Goal: Task Accomplishment & Management: Use online tool/utility

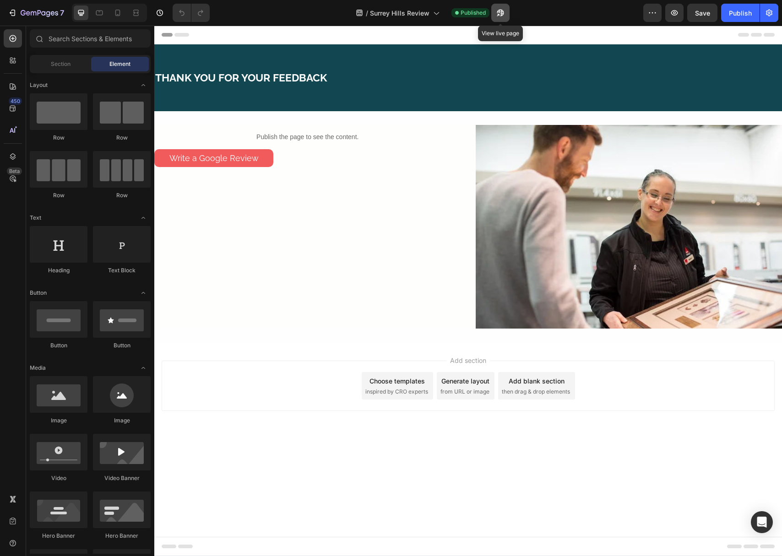
click at [505, 15] on button "button" at bounding box center [500, 13] width 18 height 18
click at [732, 11] on div "Publish" at bounding box center [740, 13] width 23 height 10
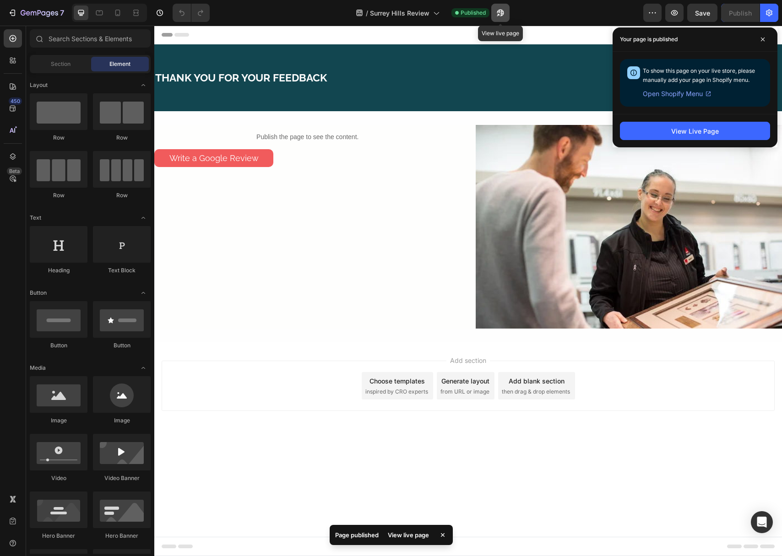
click at [496, 14] on icon "button" at bounding box center [500, 12] width 9 height 9
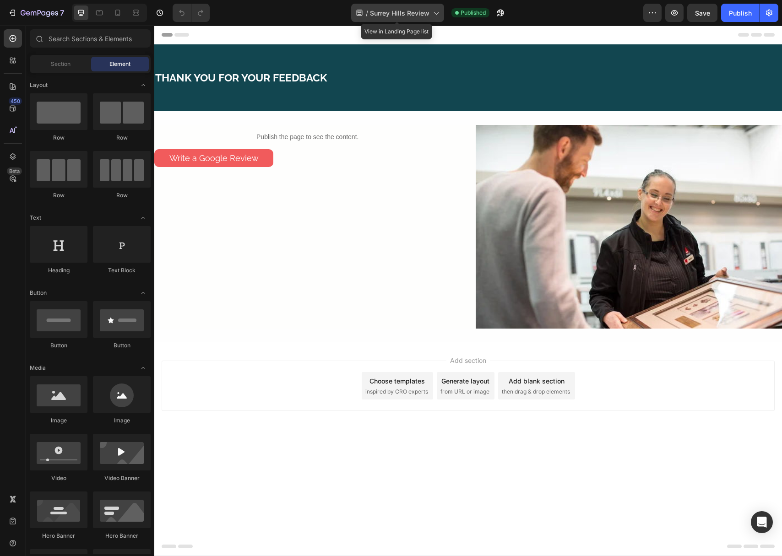
click at [393, 16] on span "Surrey Hills Review" at bounding box center [399, 13] width 59 height 10
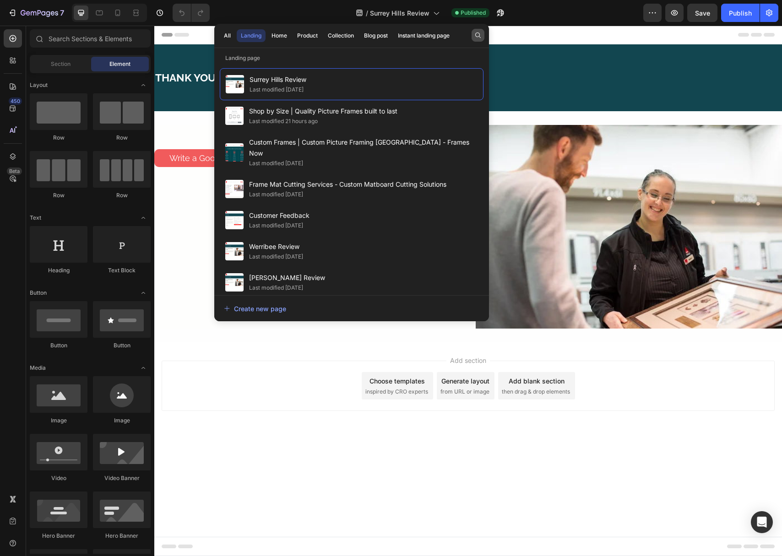
click at [479, 38] on icon "button" at bounding box center [477, 35] width 7 height 7
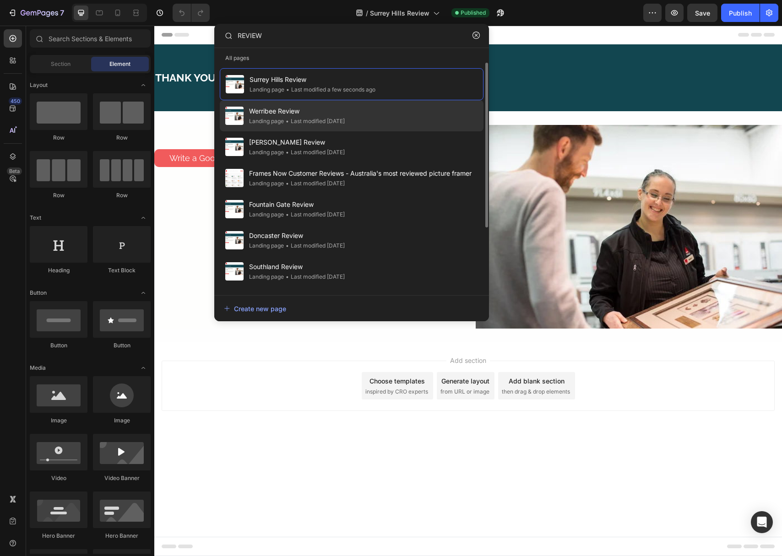
type input "REVIEW"
click at [324, 116] on span "Werribee Review" at bounding box center [297, 111] width 96 height 11
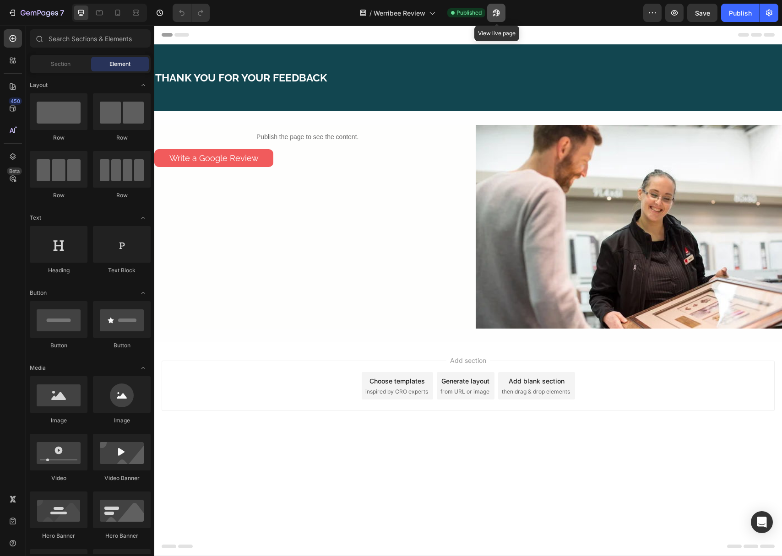
click at [492, 12] on icon "button" at bounding box center [496, 12] width 9 height 9
click at [383, 10] on span "Werribee Review" at bounding box center [399, 13] width 52 height 10
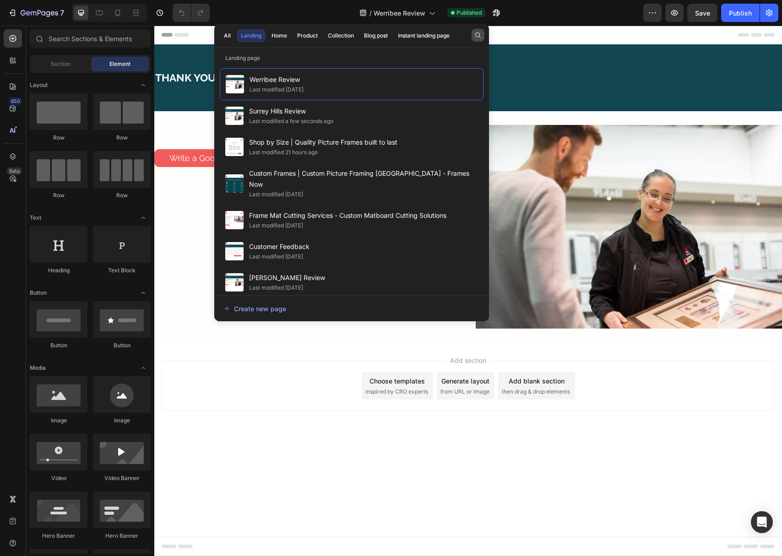
click at [476, 32] on icon "button" at bounding box center [477, 35] width 7 height 7
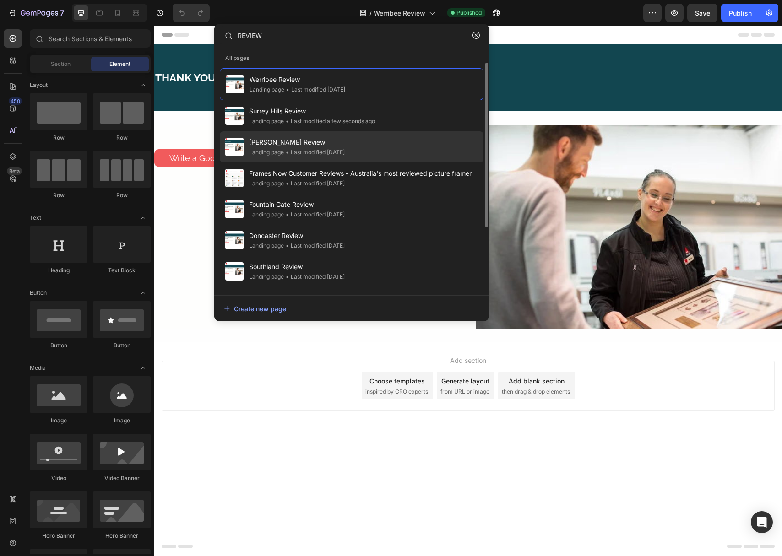
type input "REVIEW"
click at [294, 145] on span "[PERSON_NAME] Review" at bounding box center [297, 142] width 96 height 11
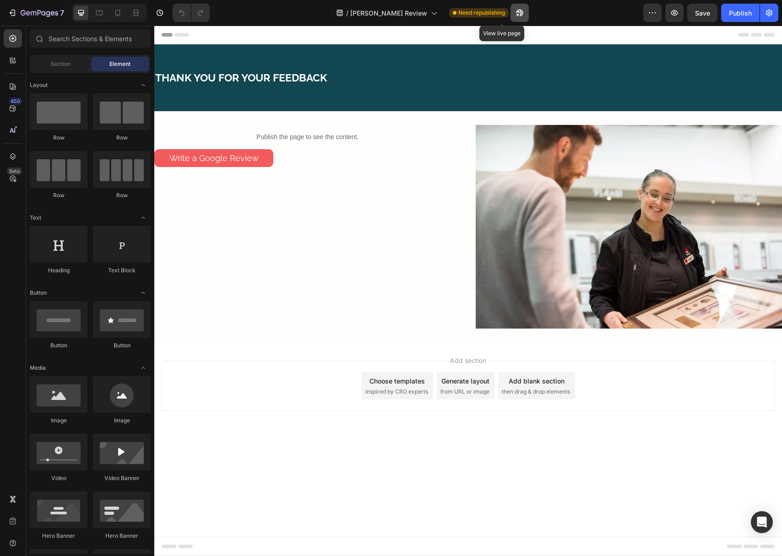
click at [515, 14] on icon "button" at bounding box center [519, 12] width 9 height 9
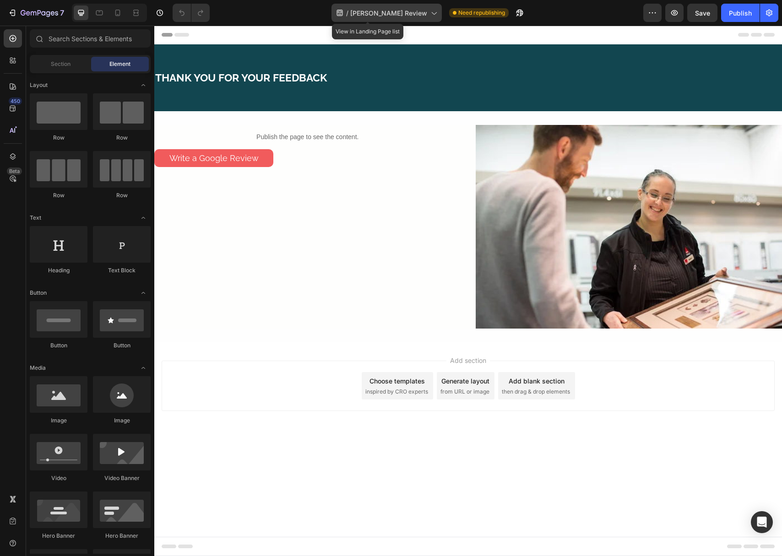
click at [429, 16] on icon at bounding box center [433, 12] width 9 height 9
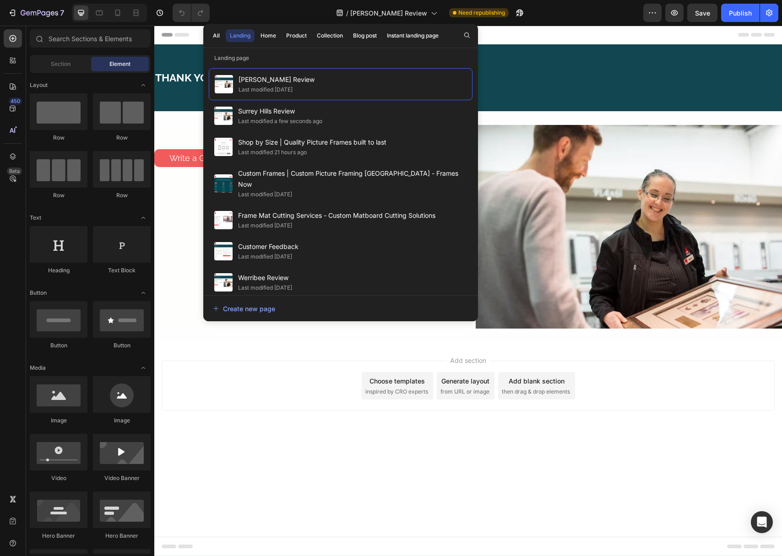
click at [474, 39] on div "All Landing Home Product Collection Blog post Instant landing page" at bounding box center [340, 36] width 275 height 24
click at [467, 38] on icon "button" at bounding box center [466, 35] width 7 height 7
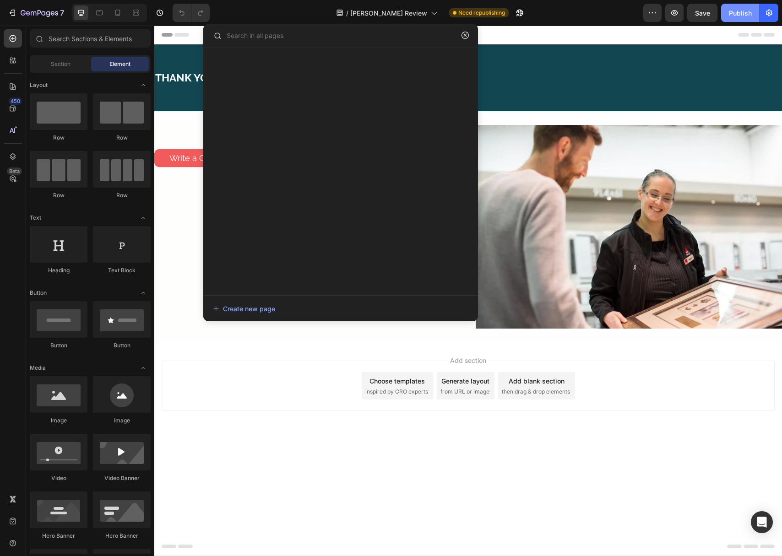
click at [744, 15] on div "Publish" at bounding box center [740, 13] width 23 height 10
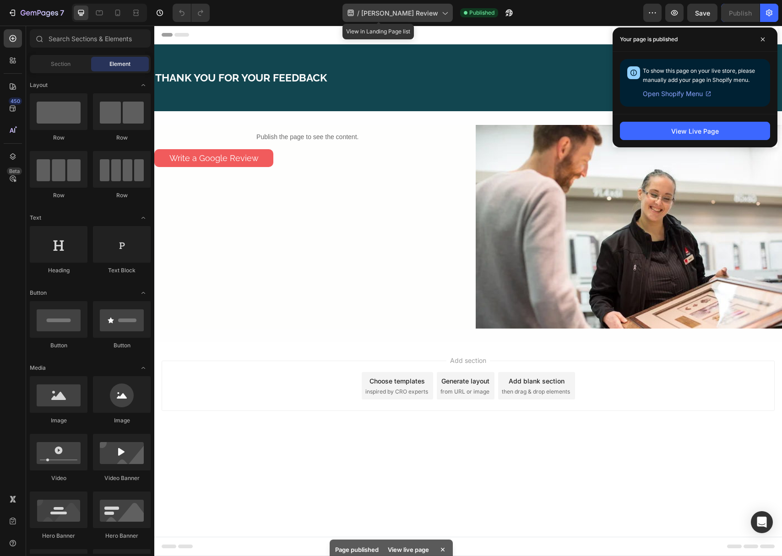
click at [392, 16] on span "[PERSON_NAME] Review" at bounding box center [399, 13] width 77 height 10
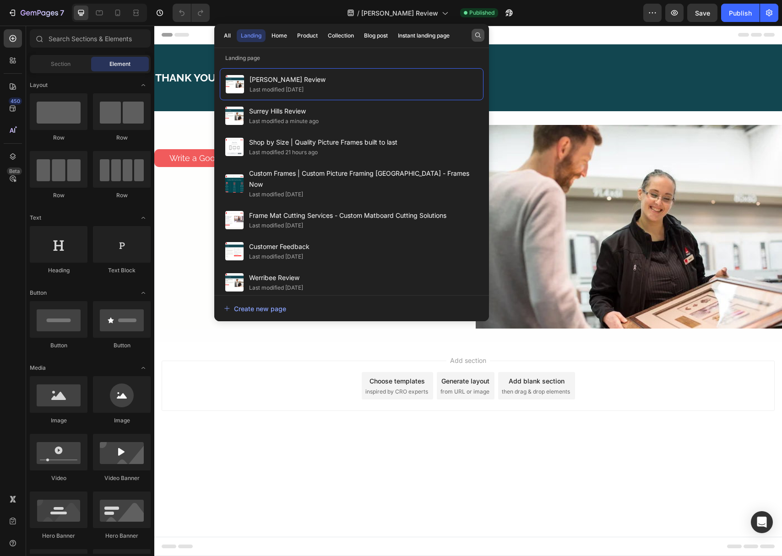
click at [483, 36] on button "button" at bounding box center [477, 35] width 13 height 13
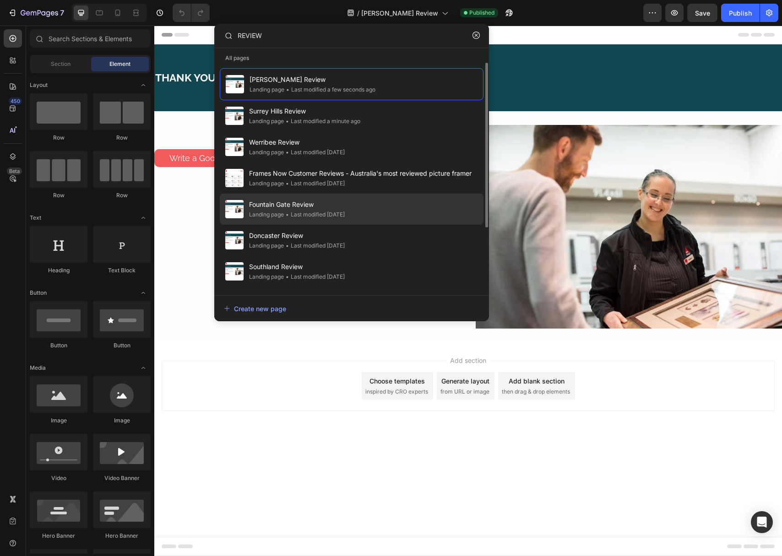
type input "REVIEW"
click at [270, 207] on span "Fountain Gate Review" at bounding box center [297, 204] width 96 height 11
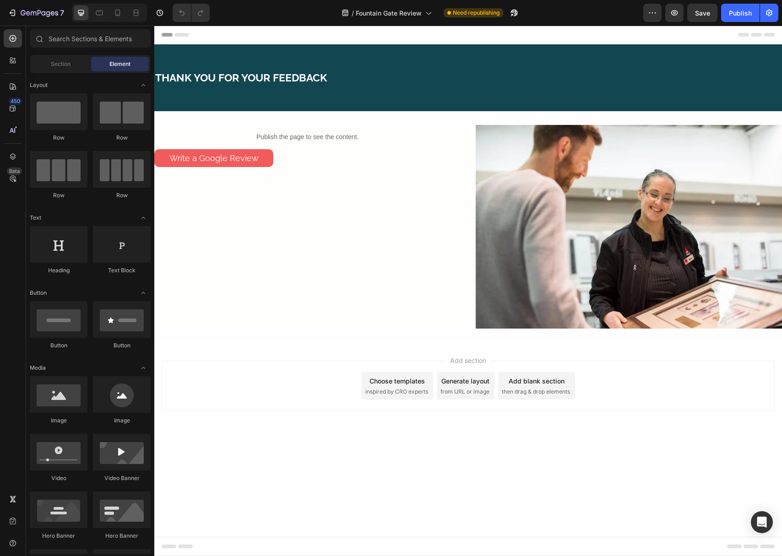
drag, startPoint x: 671, startPoint y: 42, endPoint x: 692, endPoint y: 33, distance: 23.2
click at [737, 10] on div "Publish" at bounding box center [740, 13] width 23 height 10
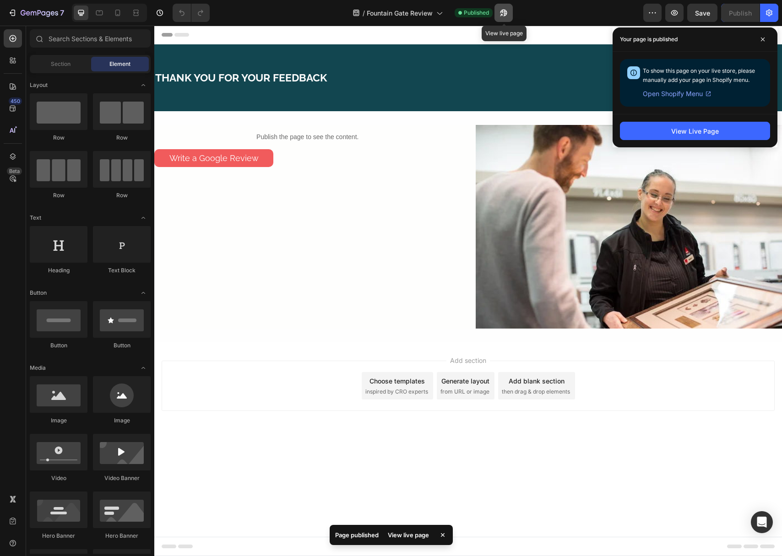
click at [502, 14] on icon "button" at bounding box center [501, 15] width 2 height 2
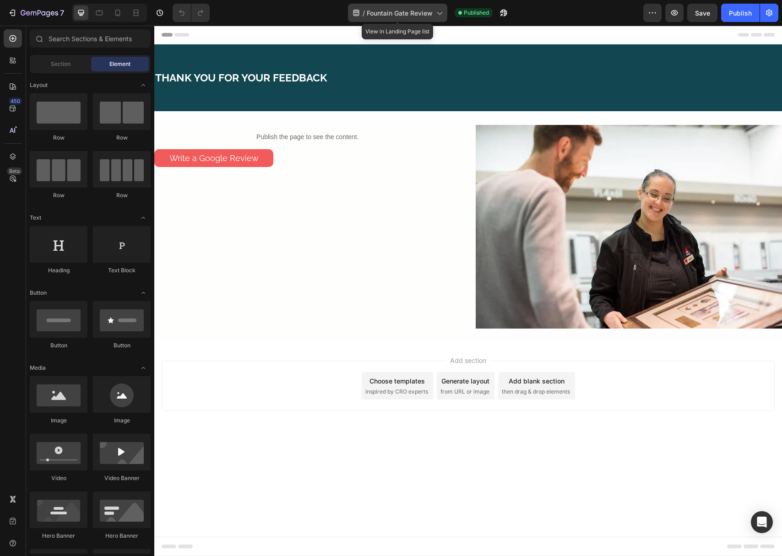
click at [401, 17] on span "Fountain Gate Review" at bounding box center [400, 13] width 66 height 10
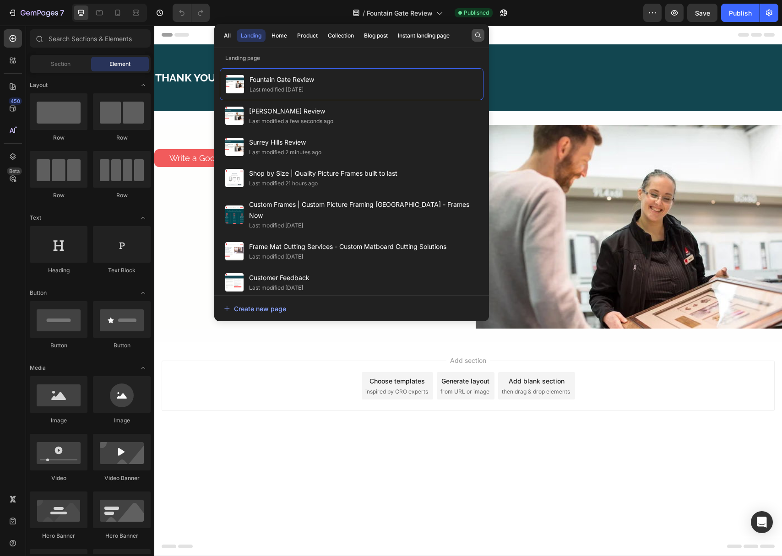
drag, startPoint x: 469, startPoint y: 35, endPoint x: 476, endPoint y: 35, distance: 7.3
click at [469, 35] on div "All Landing Home Product Collection Blog post Instant landing page" at bounding box center [351, 36] width 275 height 24
click at [476, 35] on icon "button" at bounding box center [477, 35] width 7 height 7
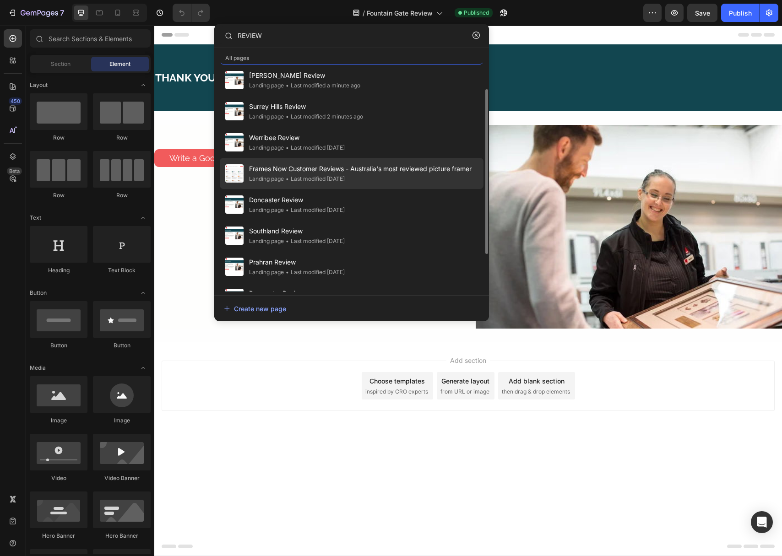
scroll to position [36, 0]
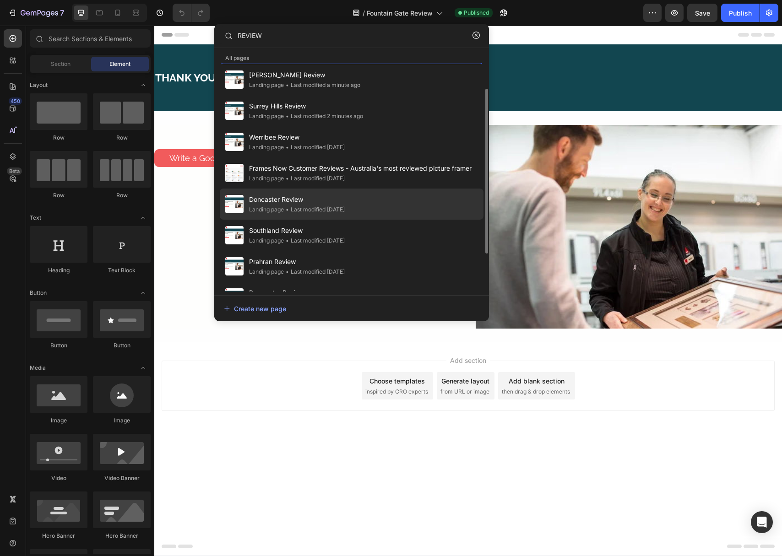
type input "REVIEW"
click at [284, 211] on div "• Last modified [DATE]" at bounding box center [314, 209] width 61 height 9
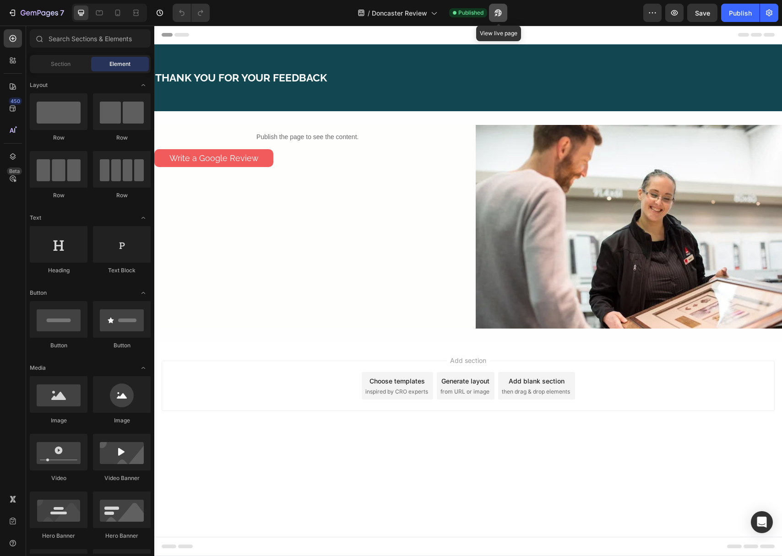
click at [503, 8] on button "button" at bounding box center [498, 13] width 18 height 18
click at [427, 16] on div "/ Doncaster Review" at bounding box center [397, 13] width 89 height 18
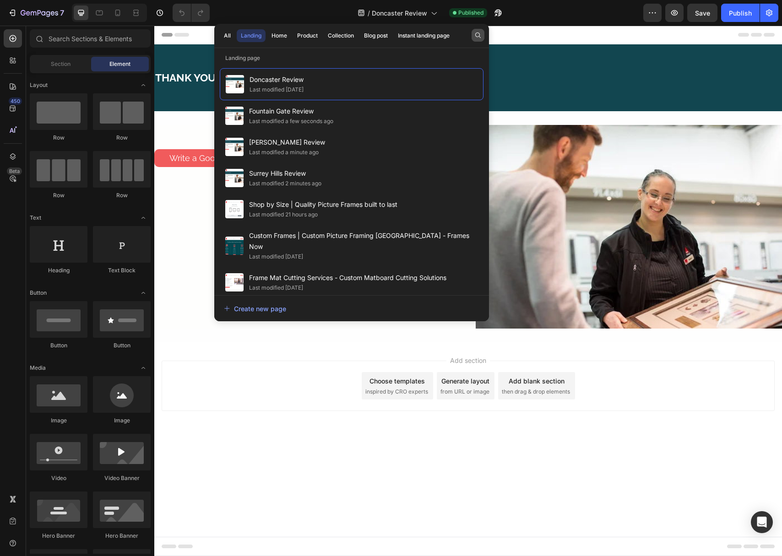
click at [480, 34] on icon "button" at bounding box center [477, 35] width 7 height 7
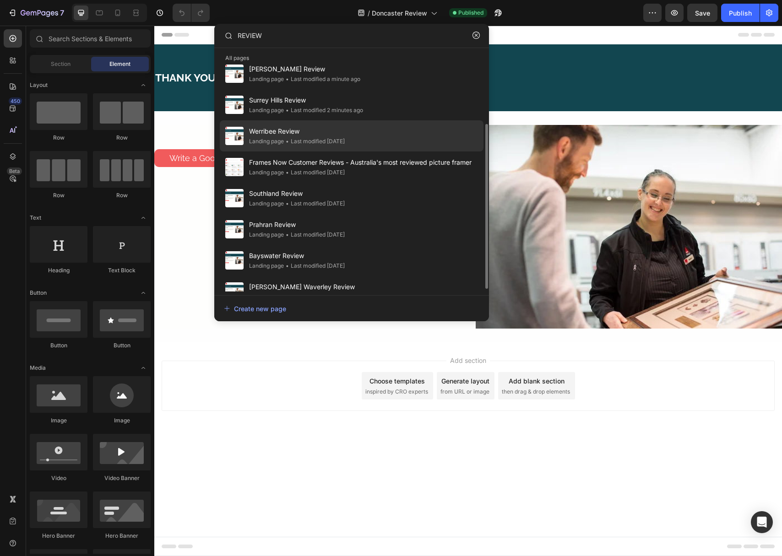
scroll to position [81, 0]
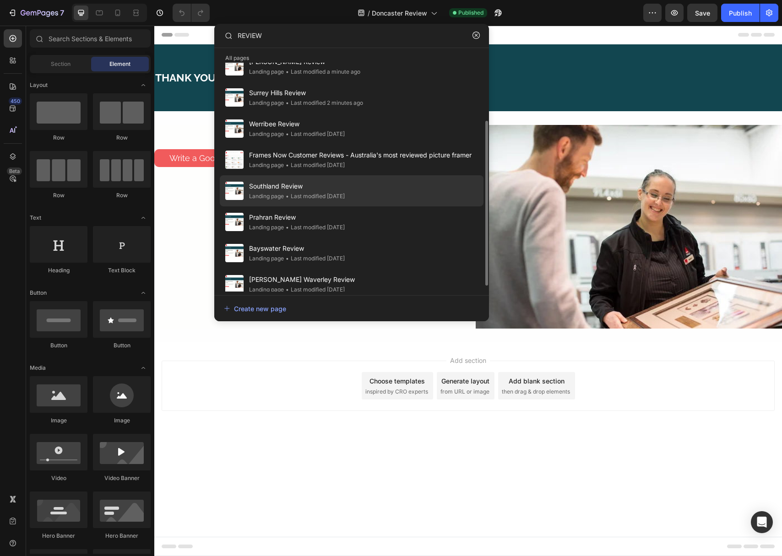
type input "REVIEW"
click at [289, 193] on div "• Last modified 2 years ago" at bounding box center [314, 196] width 61 height 9
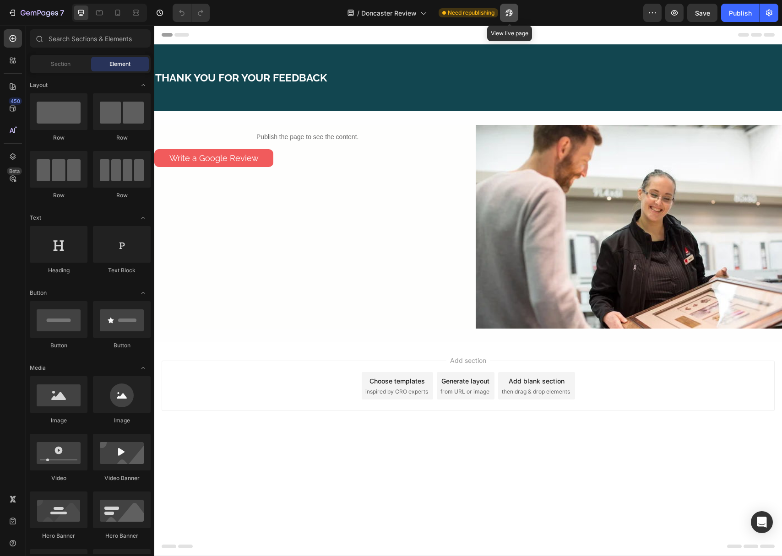
click at [508, 15] on icon "button" at bounding box center [506, 15] width 2 height 2
click at [736, 15] on div "Publish" at bounding box center [740, 13] width 23 height 10
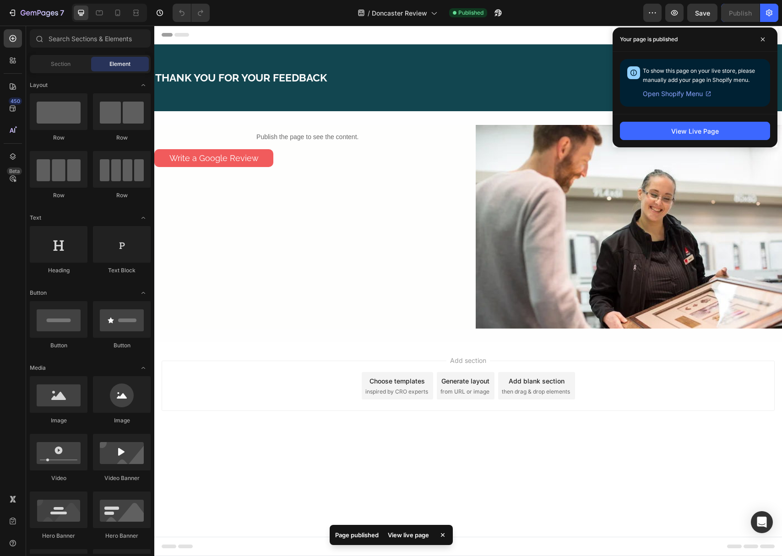
drag, startPoint x: 758, startPoint y: 42, endPoint x: 649, endPoint y: 42, distance: 108.5
click at [752, 42] on div "Your page is published" at bounding box center [694, 39] width 165 height 24
click at [498, 18] on button "button" at bounding box center [498, 13] width 18 height 18
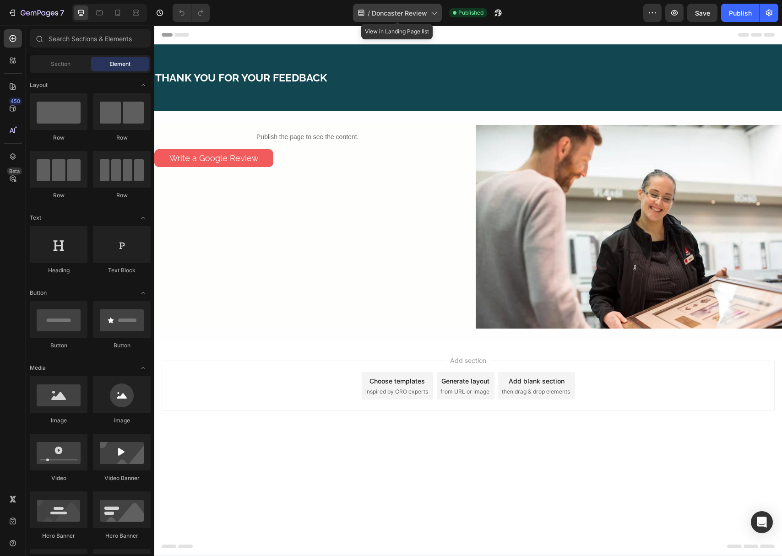
click at [404, 15] on span "Doncaster Review" at bounding box center [399, 13] width 55 height 10
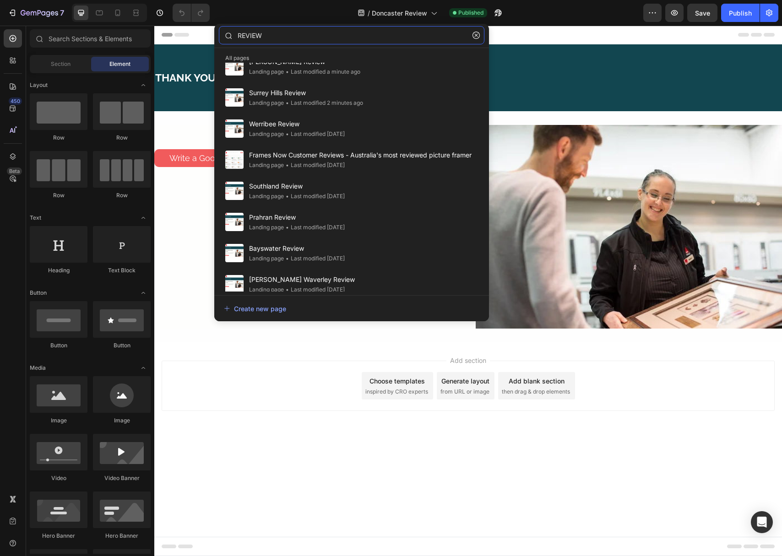
click at [373, 35] on input "REVIEW" at bounding box center [351, 35] width 265 height 18
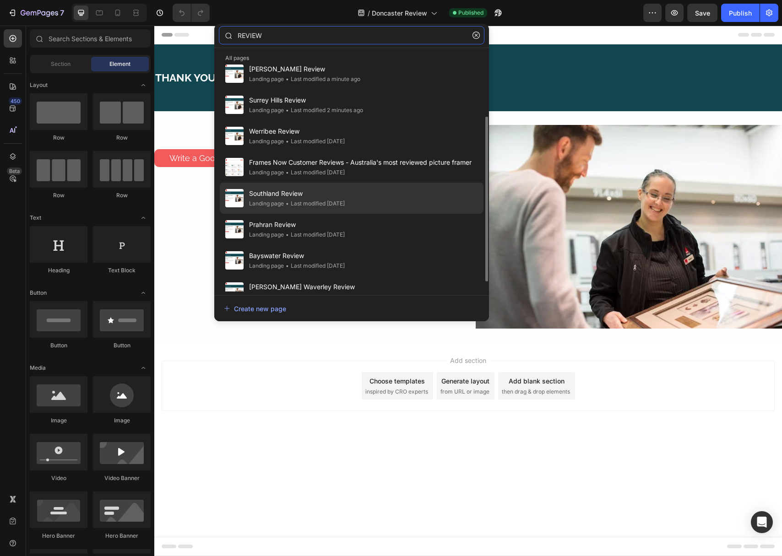
scroll to position [74, 0]
click at [301, 200] on div "• Last modified 2 years ago" at bounding box center [314, 202] width 61 height 9
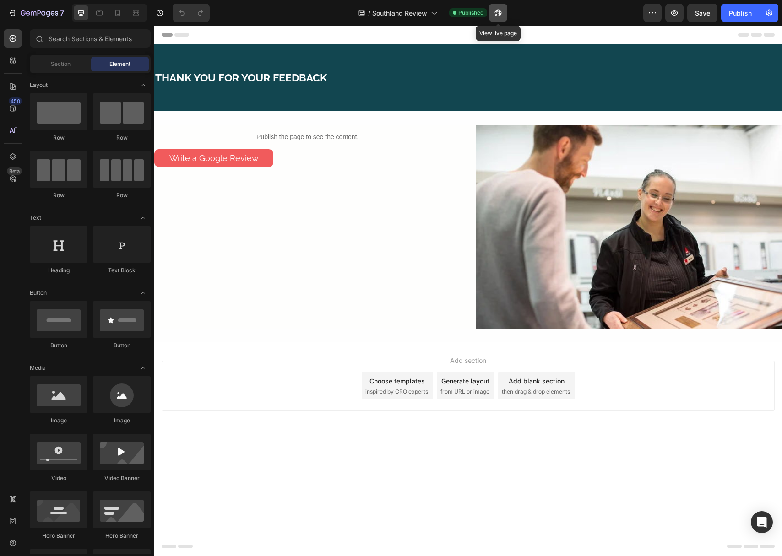
click at [496, 17] on button "button" at bounding box center [498, 13] width 18 height 18
click at [383, 9] on span "Southland Review" at bounding box center [399, 13] width 55 height 10
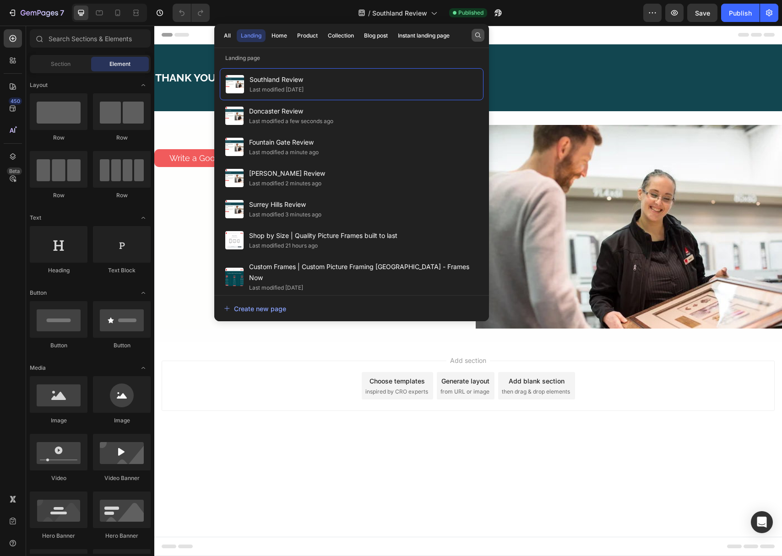
click at [482, 35] on button "button" at bounding box center [477, 35] width 13 height 13
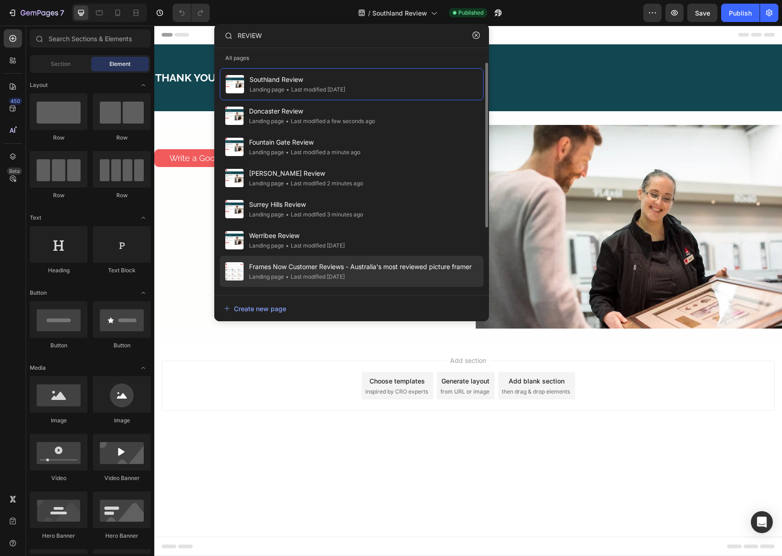
scroll to position [89, 0]
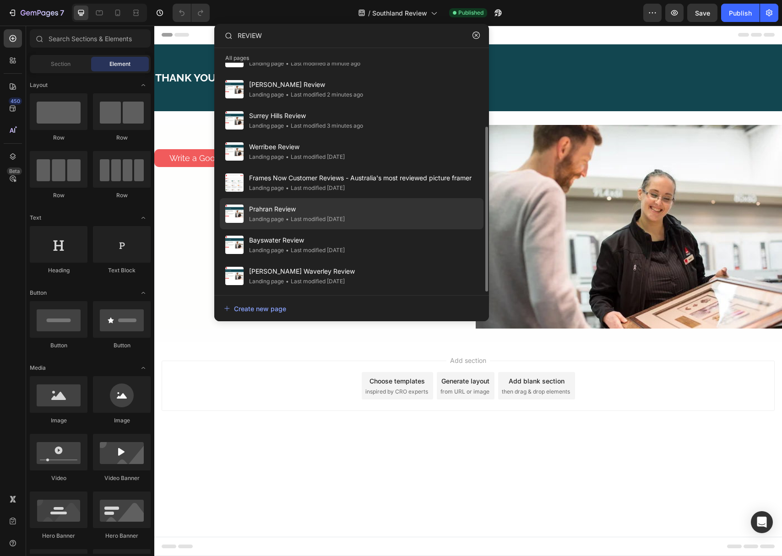
type input "REVIEW"
click at [293, 215] on div "• Last modified 2 years ago" at bounding box center [314, 219] width 61 height 9
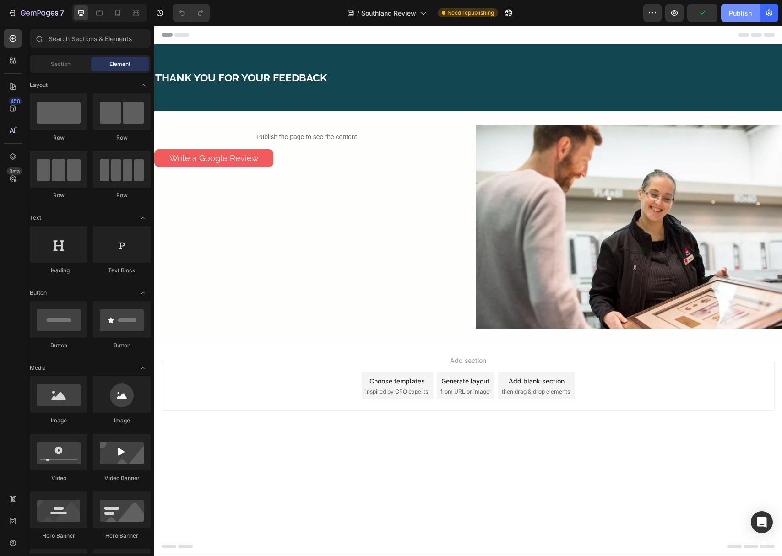
click at [745, 13] on div "Publish" at bounding box center [740, 13] width 23 height 10
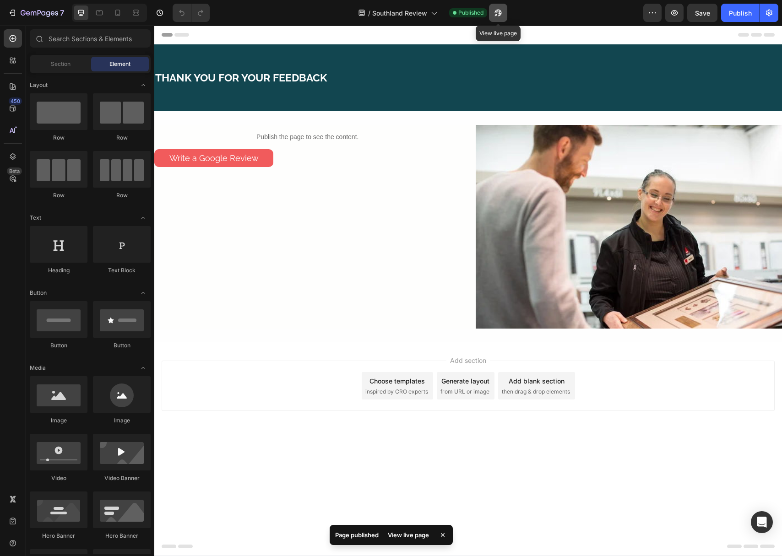
click at [503, 13] on button "button" at bounding box center [498, 13] width 18 height 18
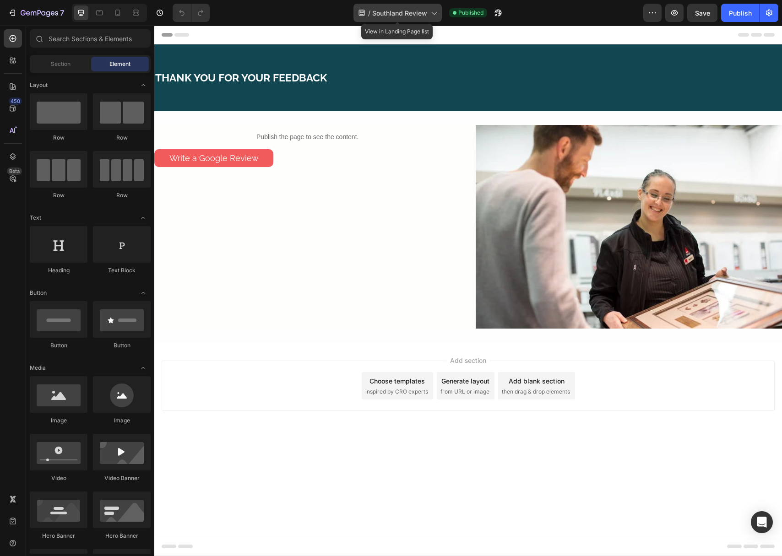
click at [418, 12] on span "Southland Review" at bounding box center [399, 13] width 55 height 10
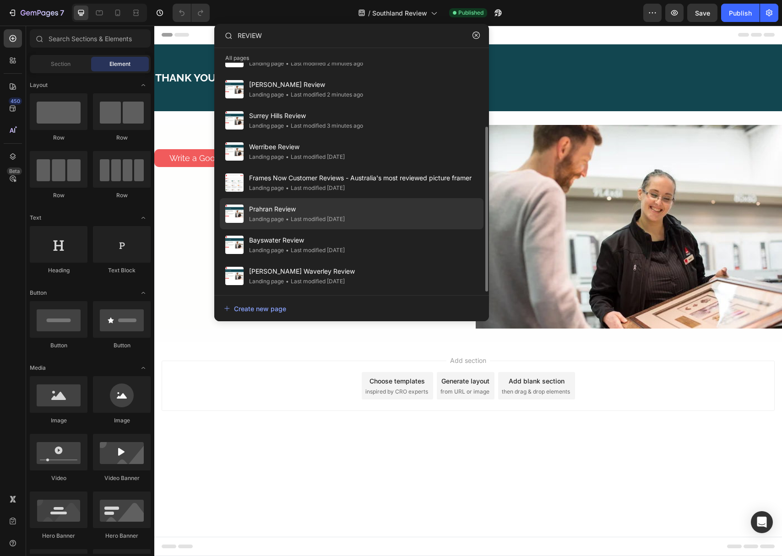
click at [307, 220] on div "• Last modified 2 years ago" at bounding box center [314, 219] width 61 height 9
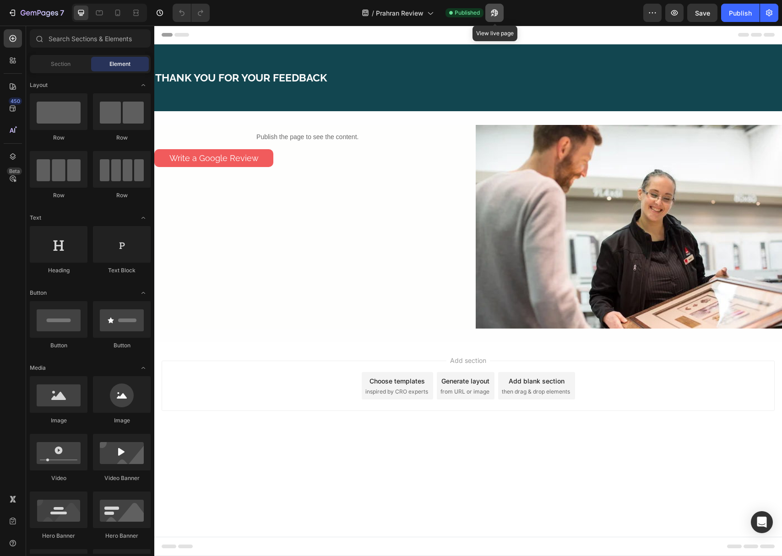
click at [494, 15] on icon "button" at bounding box center [494, 12] width 9 height 9
click at [372, 16] on span "/" at bounding box center [373, 13] width 2 height 10
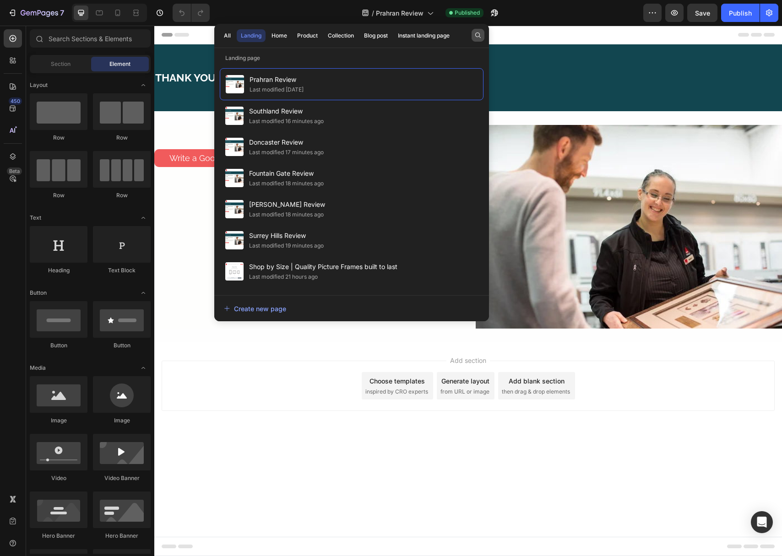
click at [472, 38] on button "button" at bounding box center [477, 35] width 13 height 13
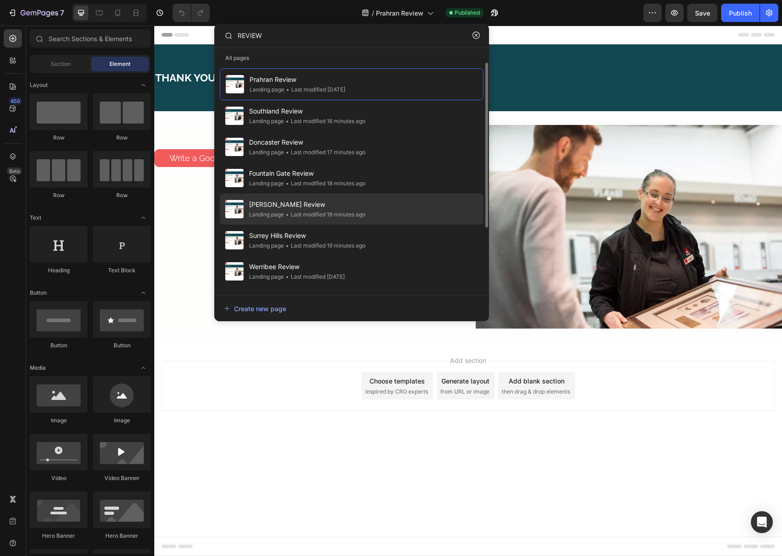
scroll to position [89, 0]
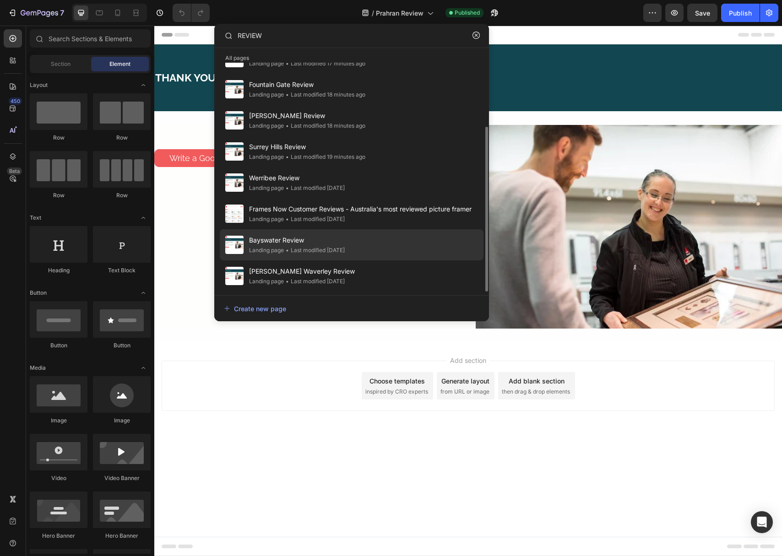
type input "REVIEW"
click at [277, 244] on span "Bayswater Review" at bounding box center [297, 240] width 96 height 11
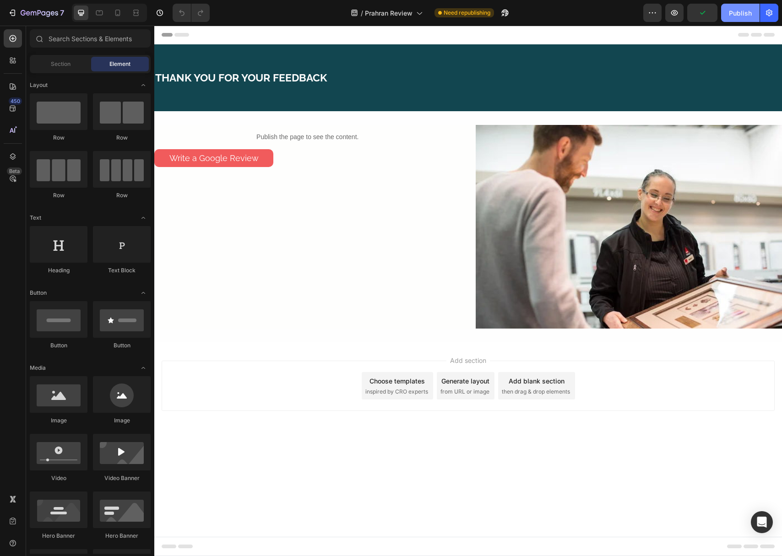
click at [741, 20] on button "Publish" at bounding box center [740, 13] width 38 height 18
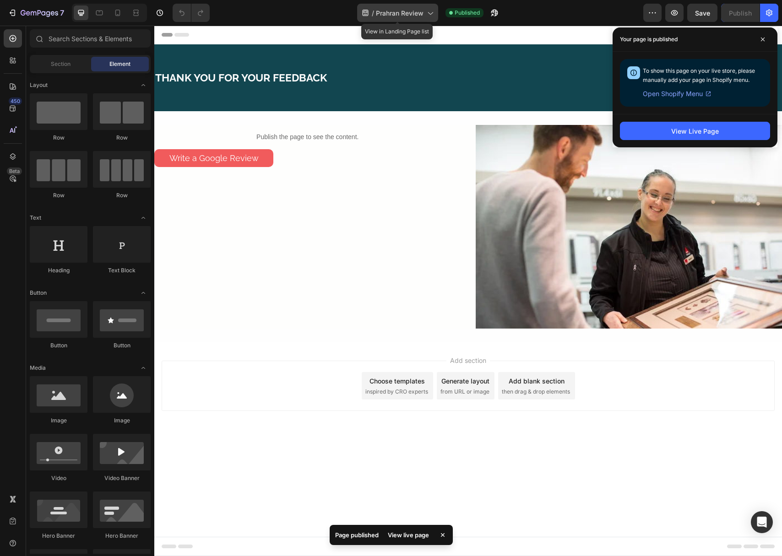
click at [412, 9] on span "Prahran Review" at bounding box center [400, 13] width 48 height 10
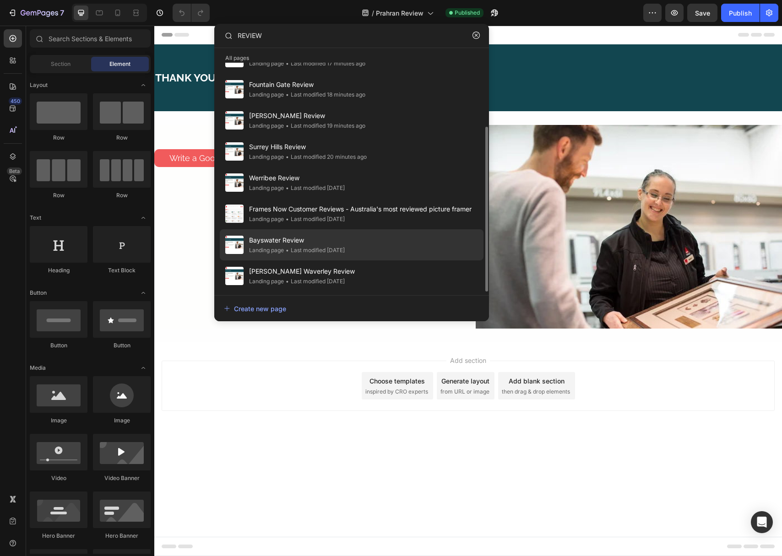
click at [278, 248] on div "Landing page" at bounding box center [266, 250] width 35 height 9
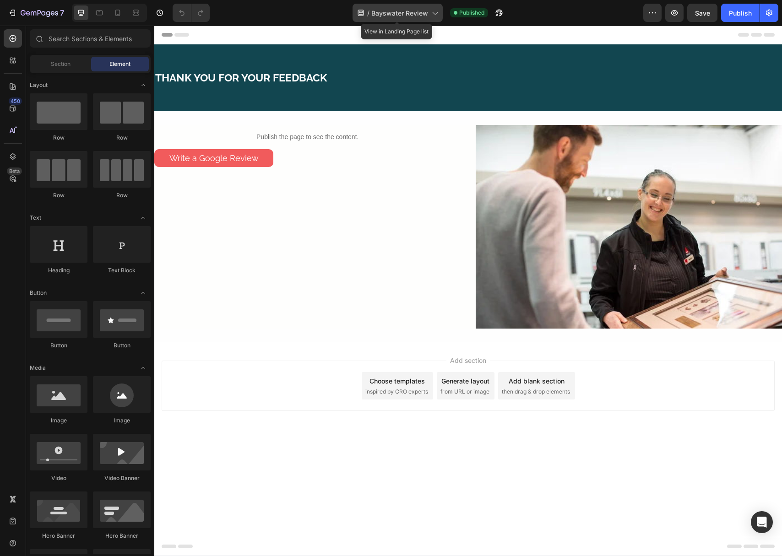
click at [380, 17] on span "Bayswater Review" at bounding box center [399, 13] width 57 height 10
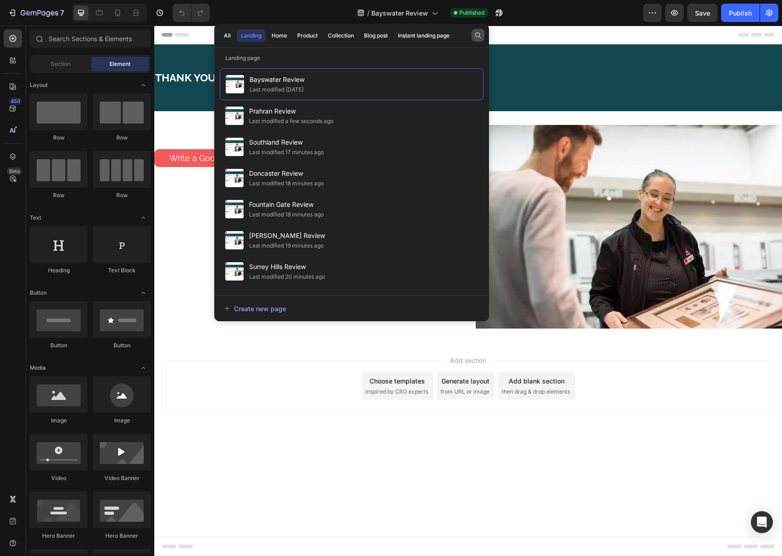
click at [474, 36] on icon "button" at bounding box center [477, 35] width 7 height 7
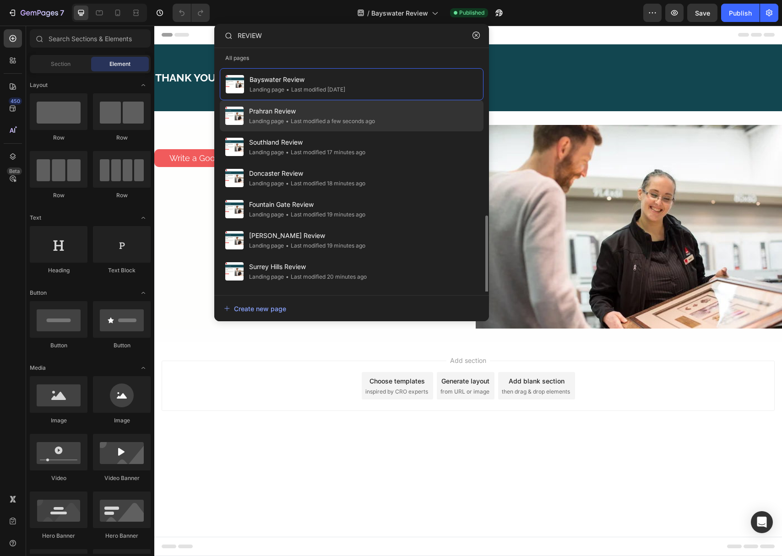
scroll to position [89, 0]
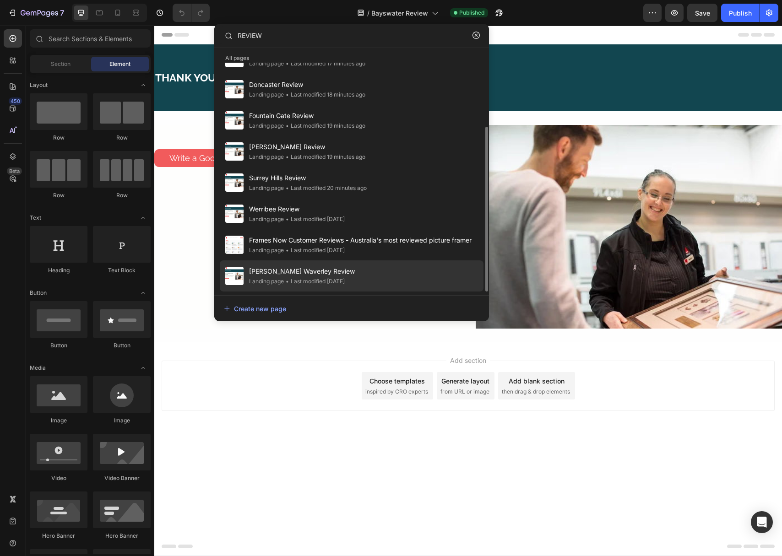
type input "REVIEW"
click at [317, 273] on span "[PERSON_NAME] Waverley Review" at bounding box center [302, 271] width 106 height 11
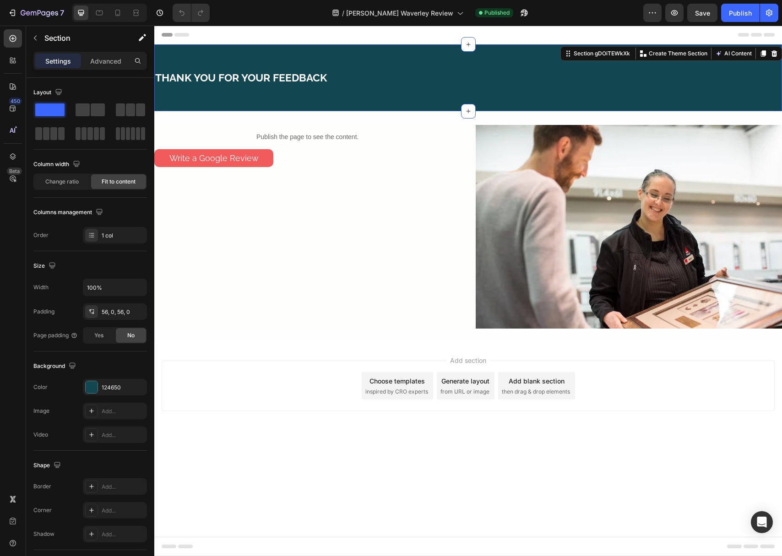
click at [377, 105] on div "THANK YOU FOR YOUR FEEDBACK Text block Row Section gDOiTEWkXk Create Theme Sect…" at bounding box center [467, 77] width 627 height 67
click at [335, 196] on div "Publish the page to see the content. Custom Code Title Line Publish the page to…" at bounding box center [307, 227] width 307 height 204
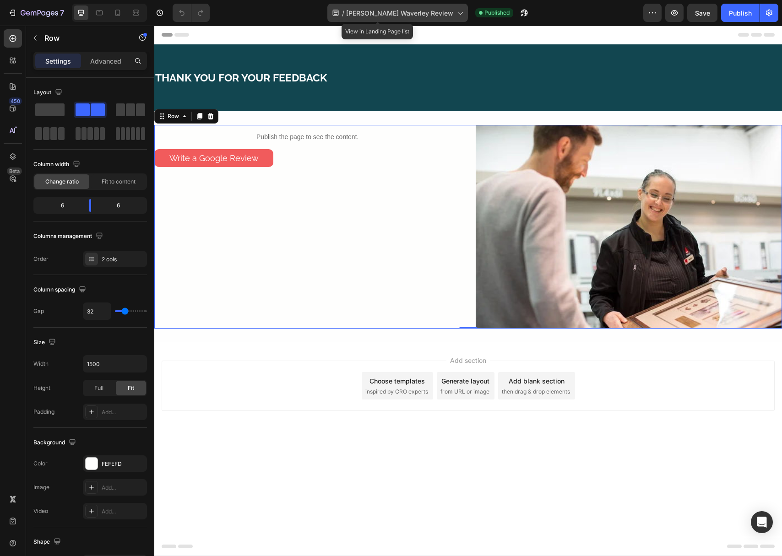
click at [426, 16] on span "[PERSON_NAME] Waverley Review" at bounding box center [399, 13] width 107 height 10
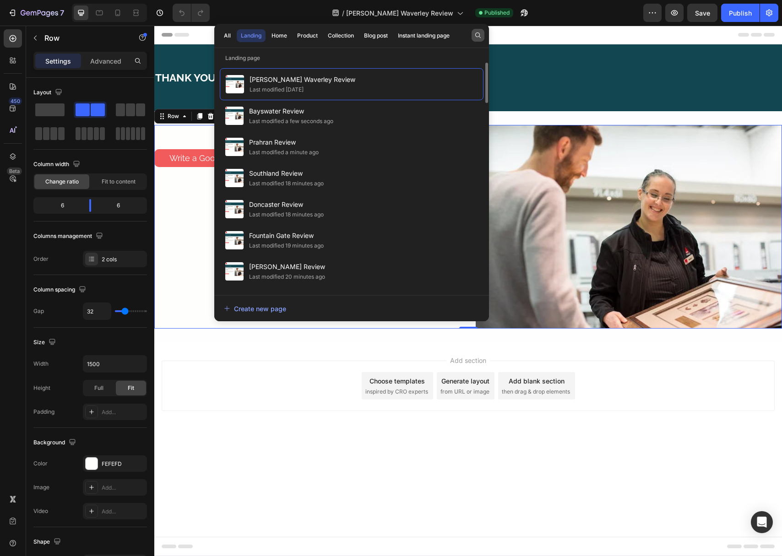
click at [478, 41] on button "button" at bounding box center [477, 35] width 13 height 13
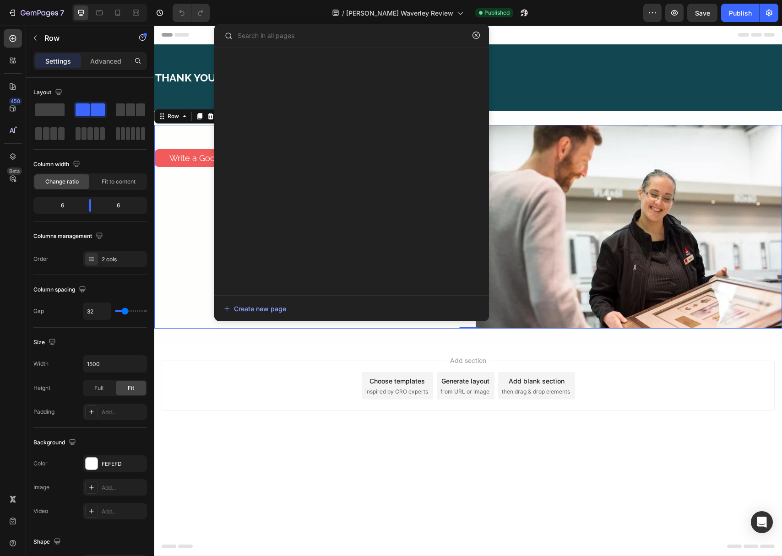
type input "REVIEW"
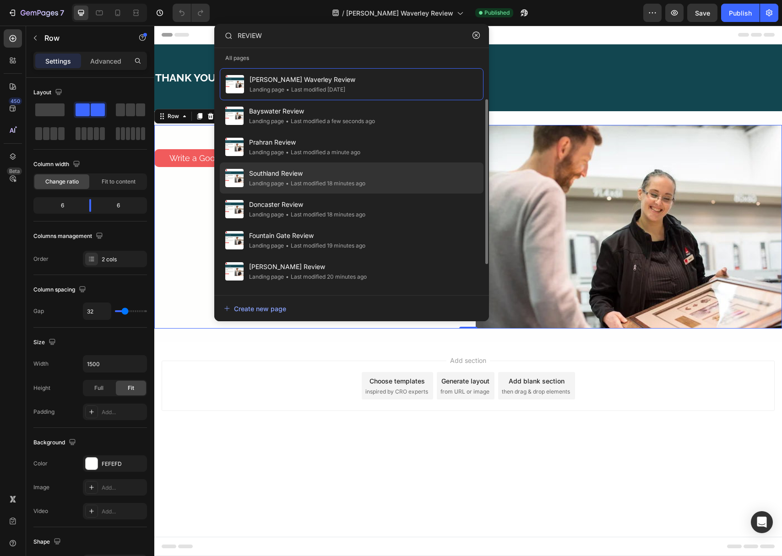
scroll to position [89, 0]
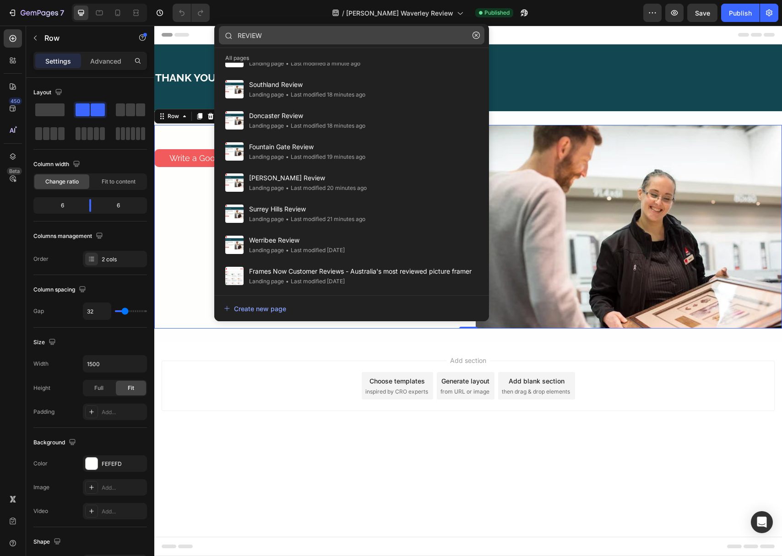
click at [256, 35] on input "REVIEW" at bounding box center [351, 35] width 265 height 18
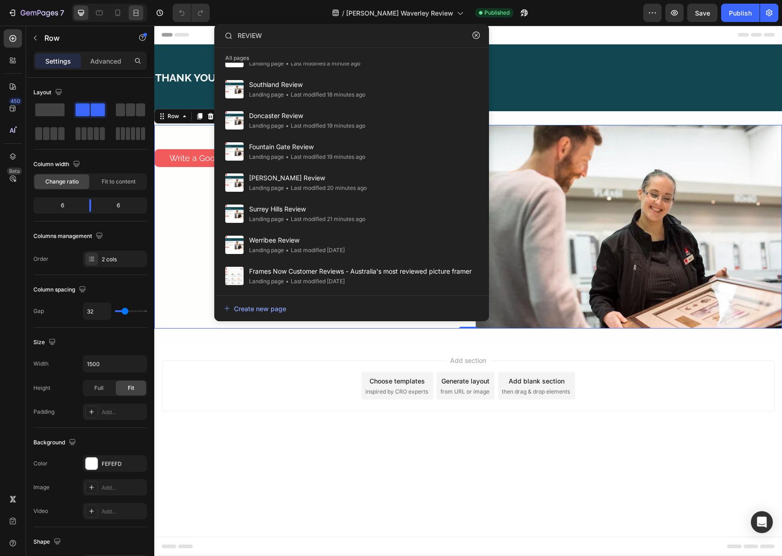
type input "REVIEW"
